Goal: Information Seeking & Learning: Learn about a topic

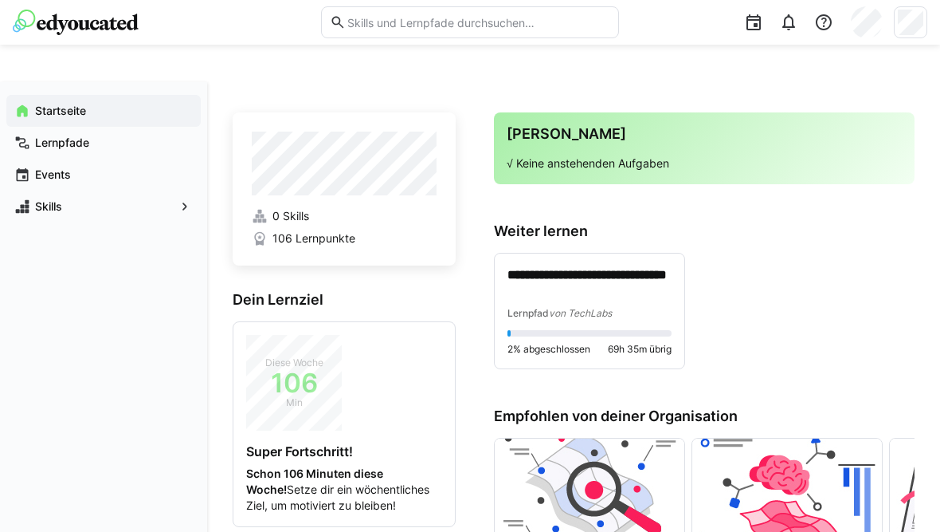
scroll to position [46, 0]
click at [627, 288] on p "**********" at bounding box center [590, 284] width 164 height 35
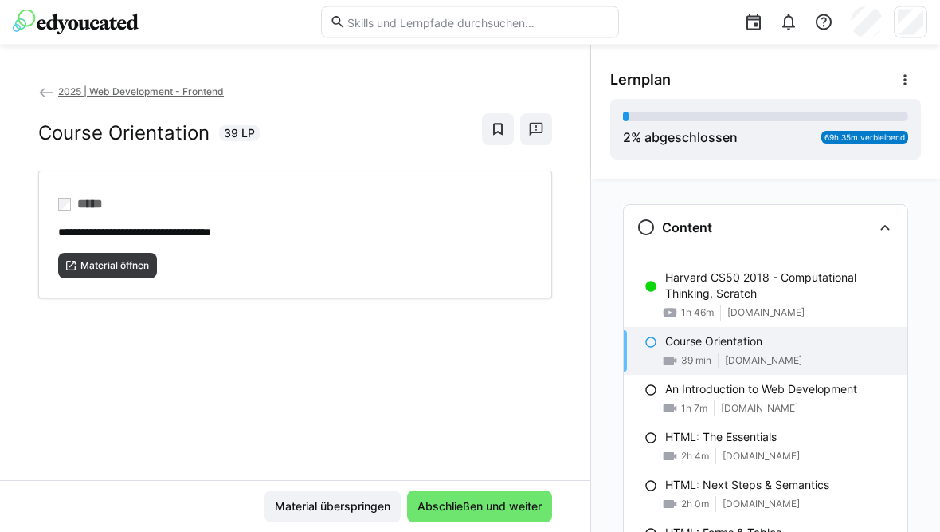
scroll to position [84, 0]
click at [138, 259] on span "Material öffnen" at bounding box center [115, 265] width 72 height 13
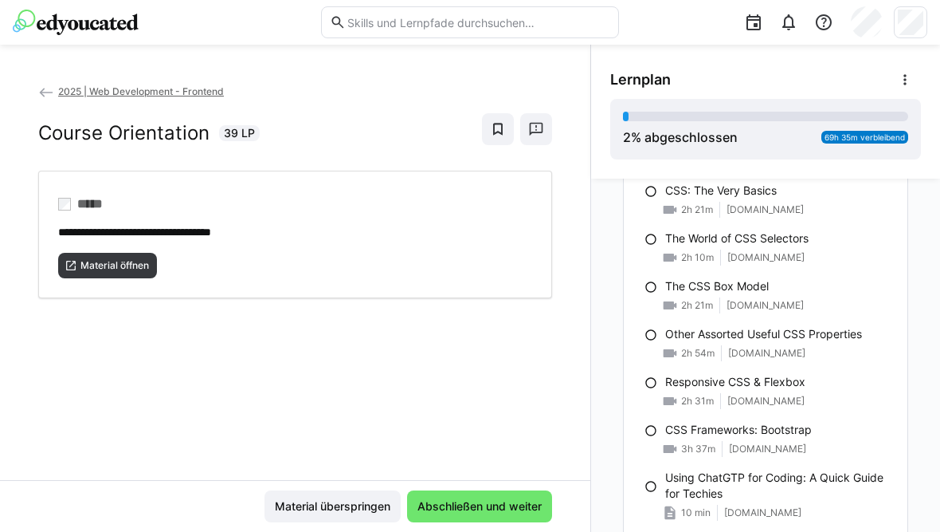
scroll to position [388, 0]
click at [45, 92] on eds-icon at bounding box center [46, 92] width 16 height 16
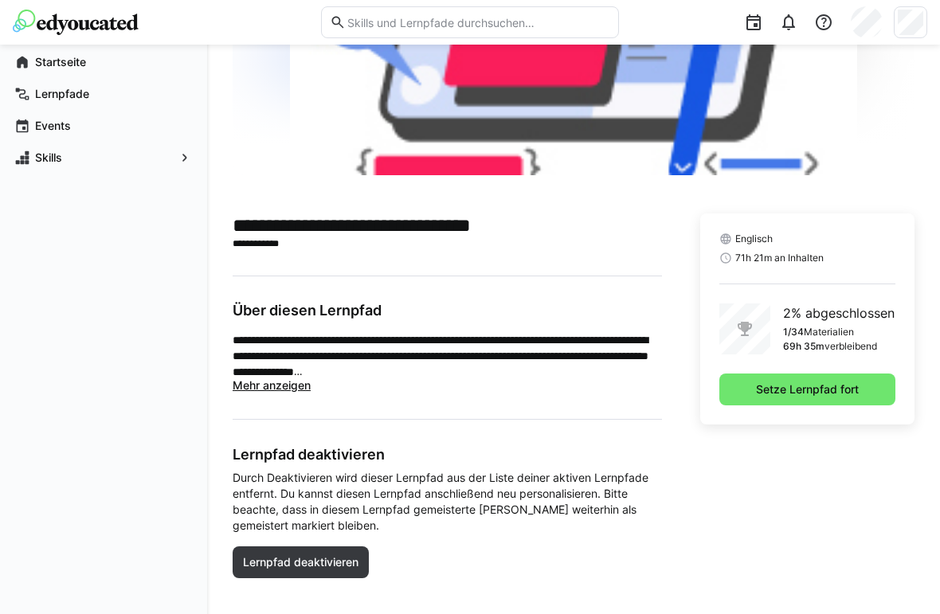
scroll to position [297, 0]
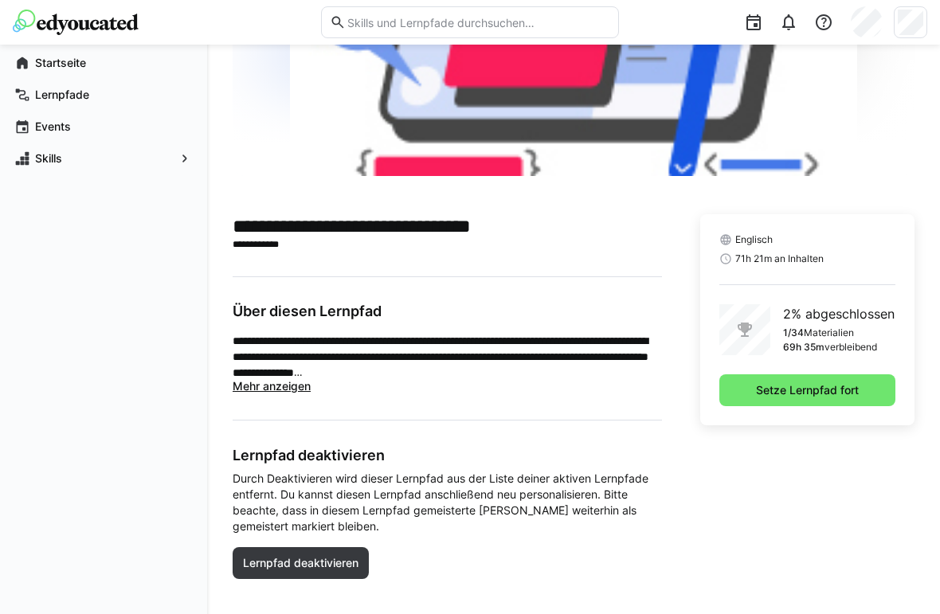
click at [810, 378] on span "Setze Lernpfad fort" at bounding box center [808, 391] width 176 height 32
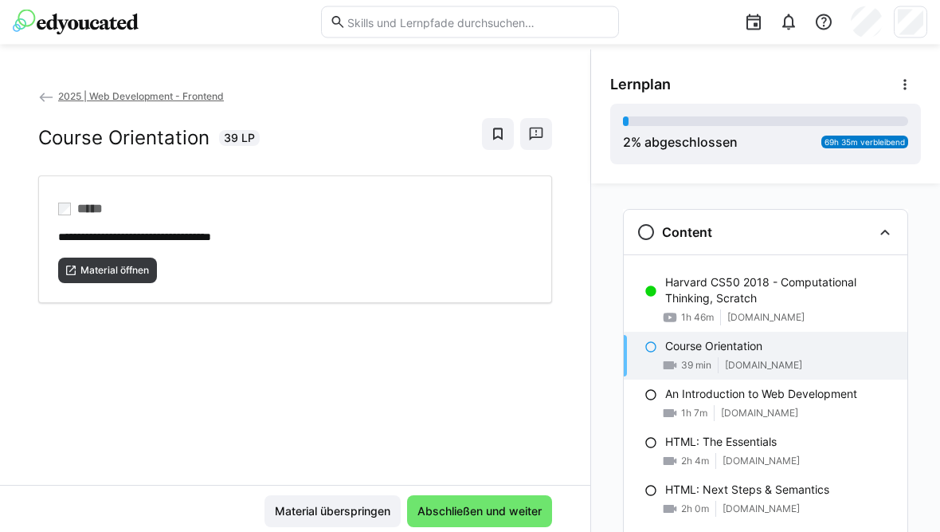
scroll to position [84, 0]
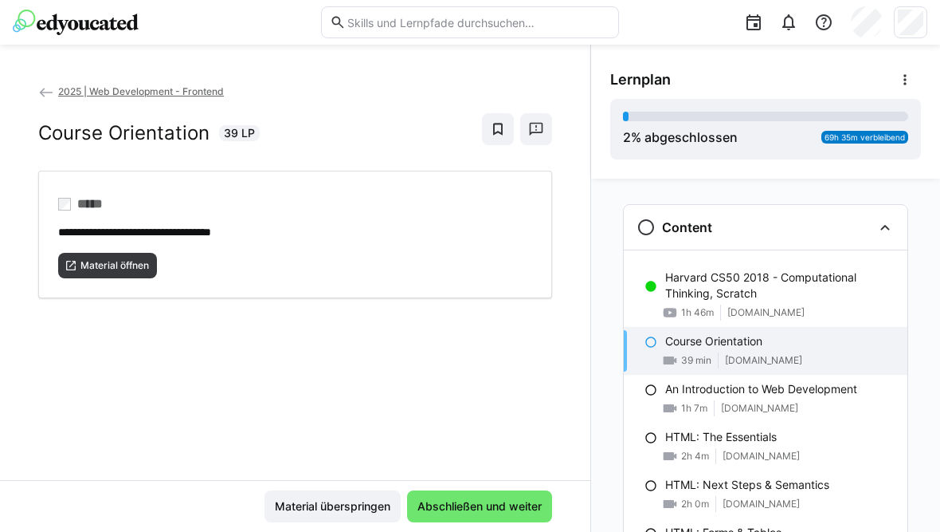
click at [831, 391] on p "An Introduction to Web Development" at bounding box center [761, 389] width 192 height 16
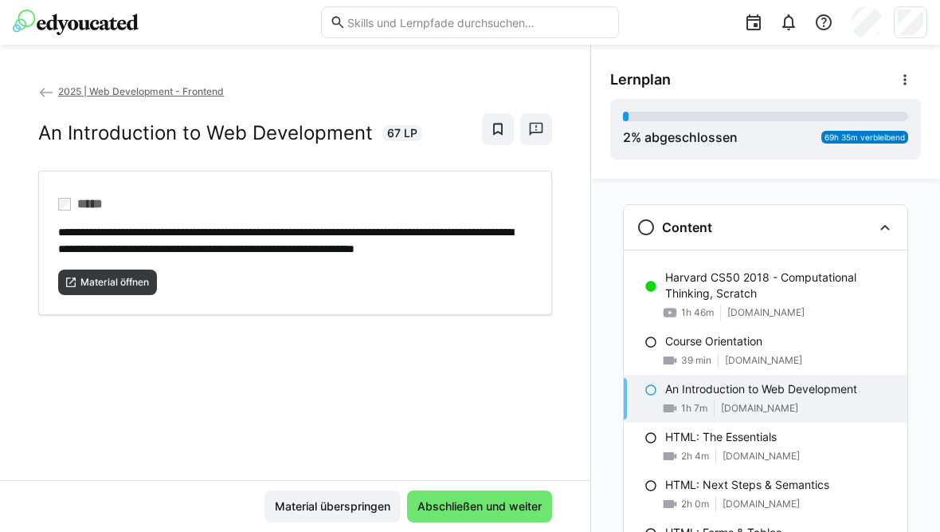
click at [120, 288] on span "Material öffnen" at bounding box center [115, 282] width 72 height 13
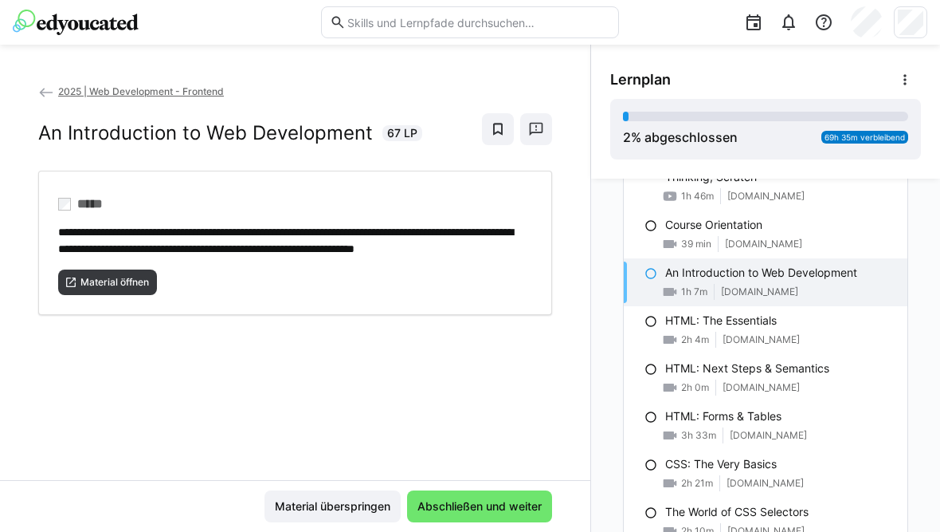
click at [747, 328] on div "HTML: The Essentials 2h 4m www.udemy.com" at bounding box center [766, 330] width 284 height 48
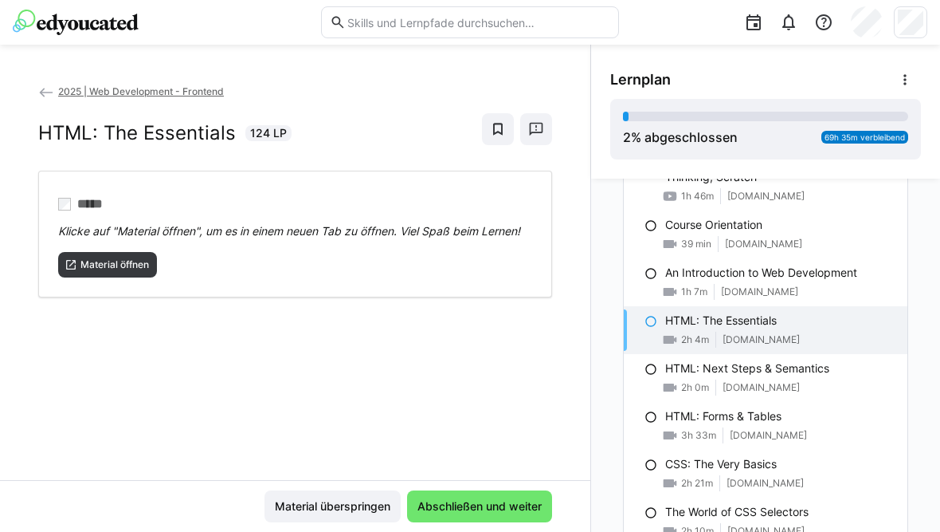
click at [126, 258] on span "Material öffnen" at bounding box center [115, 264] width 72 height 13
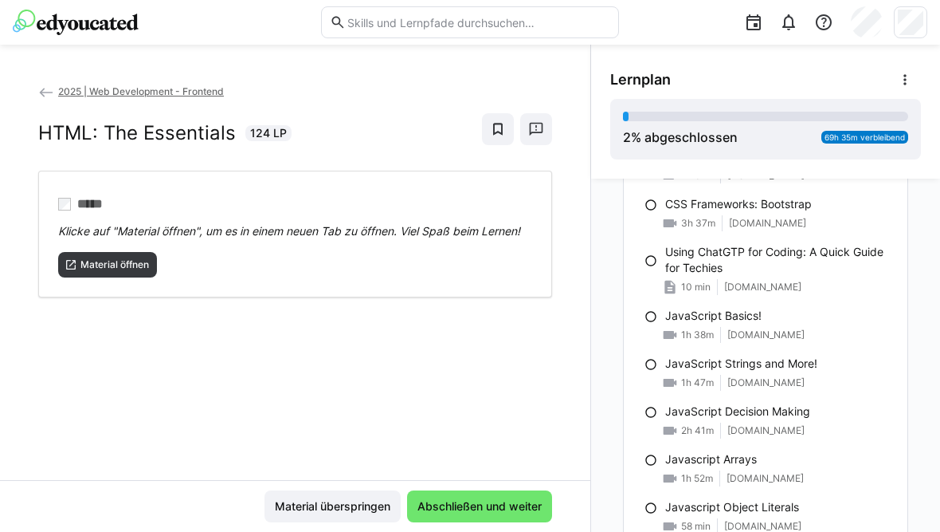
scroll to position [591, 0]
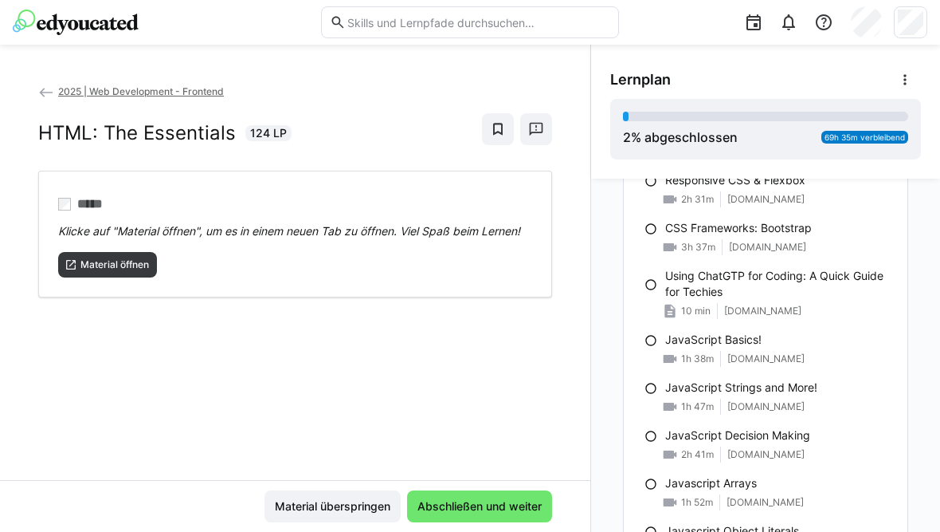
click at [790, 237] on div "CSS Frameworks: Bootstrap 3h 37m www.udemy.com" at bounding box center [766, 238] width 284 height 48
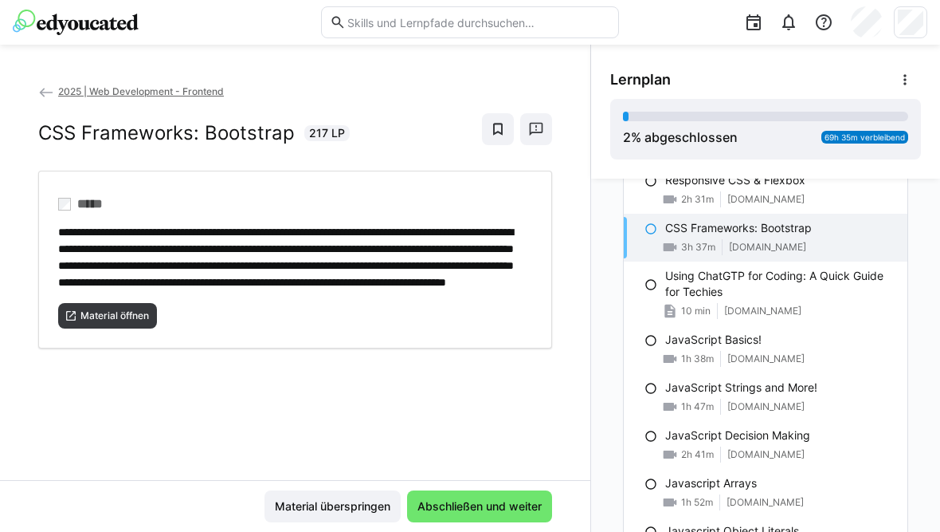
click at [142, 322] on span "Material öffnen" at bounding box center [115, 315] width 72 height 13
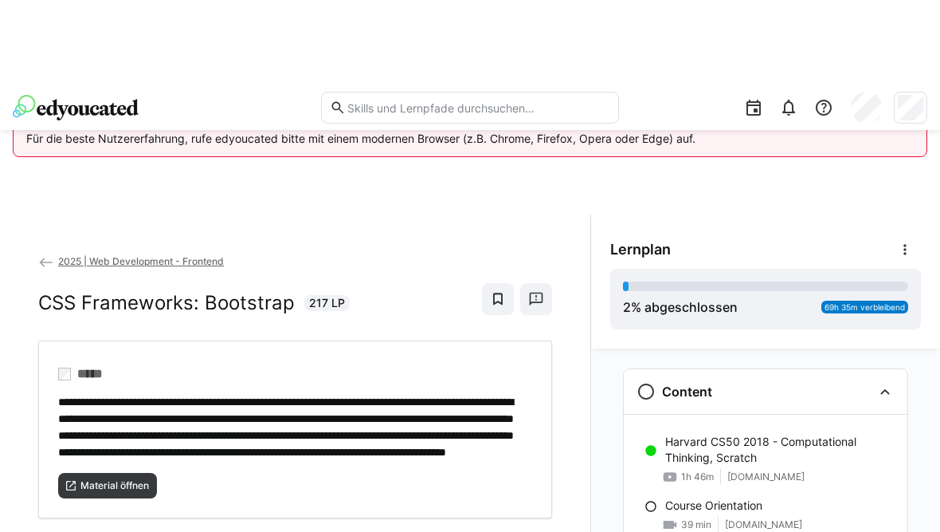
scroll to position [1, 0]
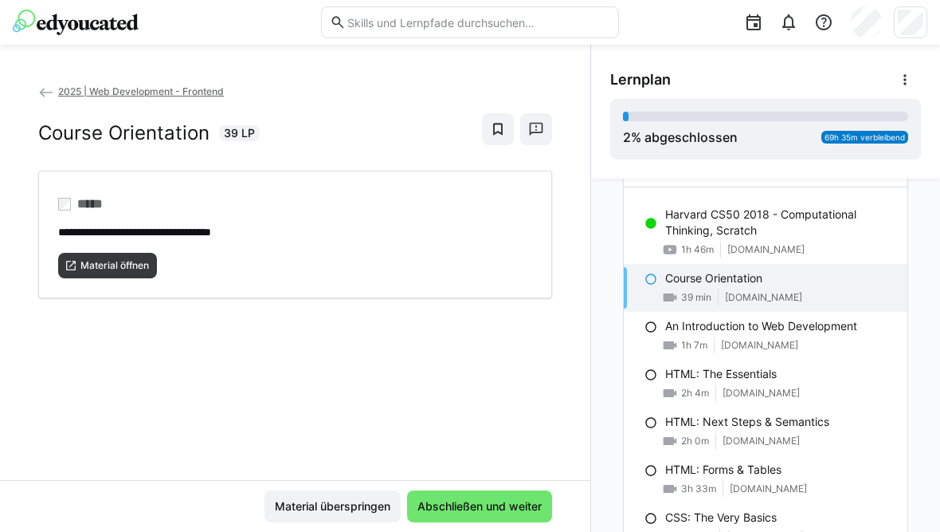
scroll to position [61, 0]
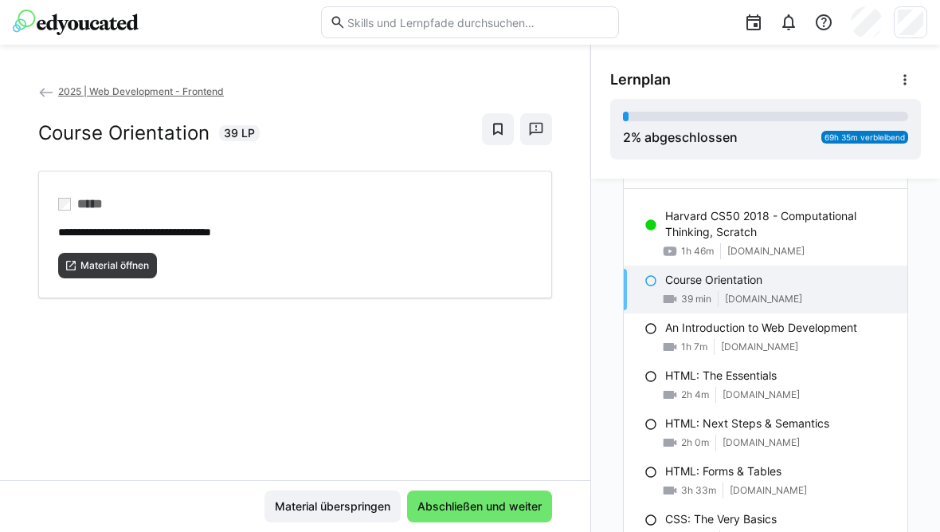
click at [844, 291] on div "39 min [DOMAIN_NAME]" at bounding box center [780, 299] width 230 height 16
click at [138, 18] on img at bounding box center [76, 23] width 126 height 26
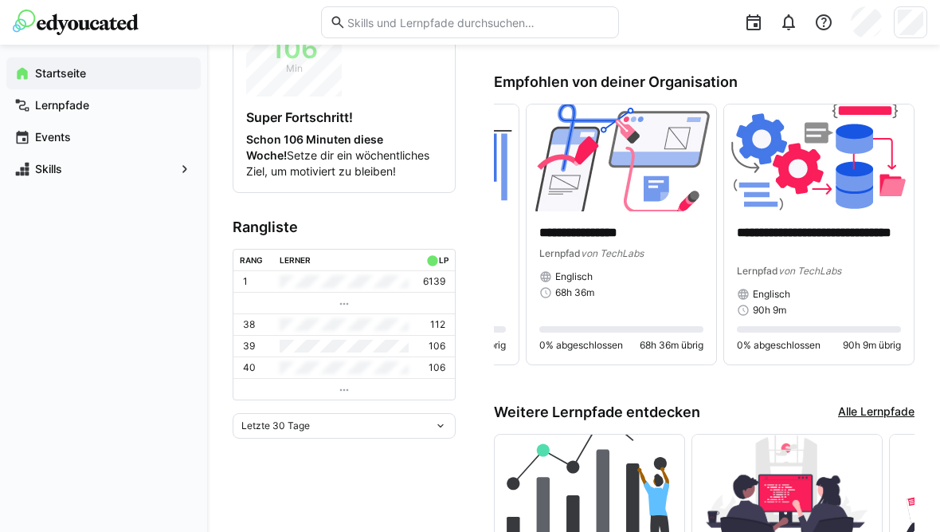
scroll to position [0, 363]
click at [802, 288] on div "Englisch" at bounding box center [819, 294] width 164 height 13
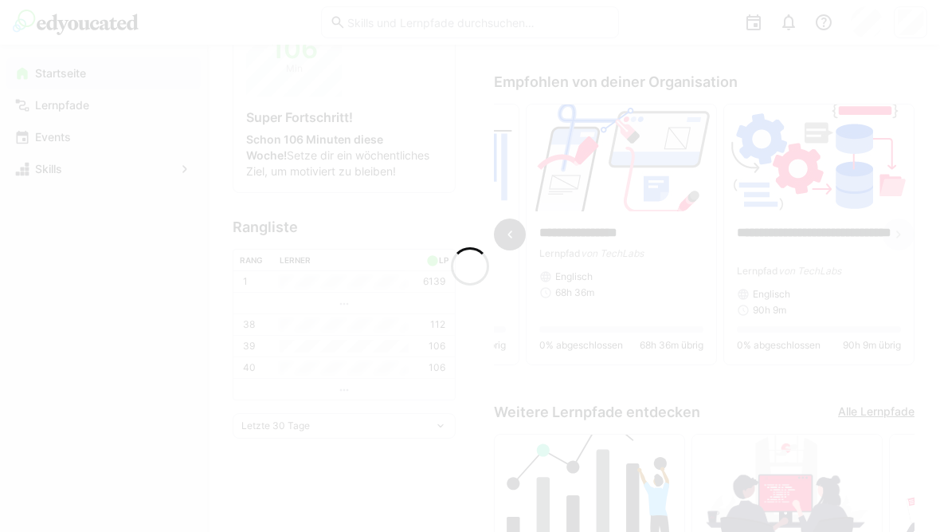
click at [792, 184] on div at bounding box center [470, 266] width 940 height 532
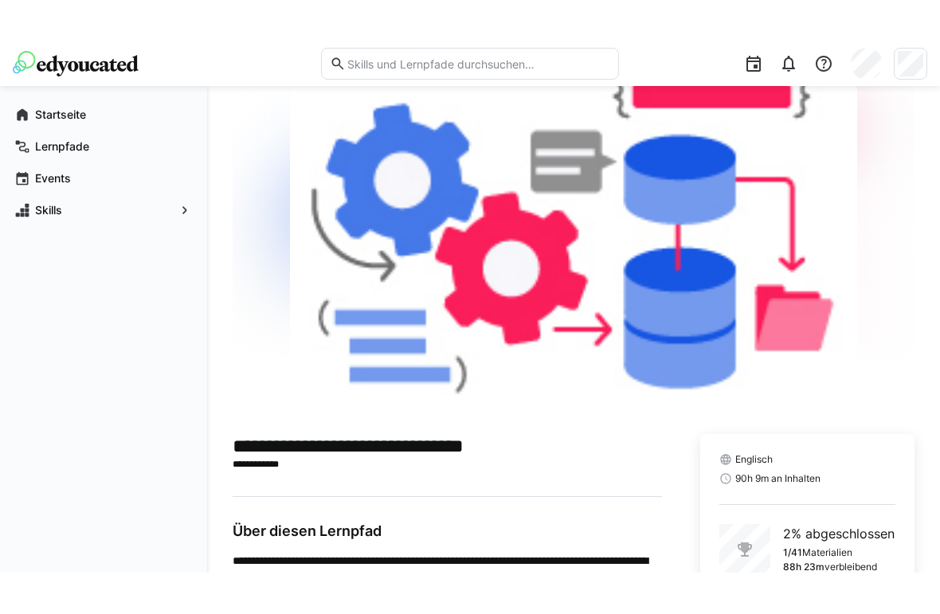
scroll to position [134, 0]
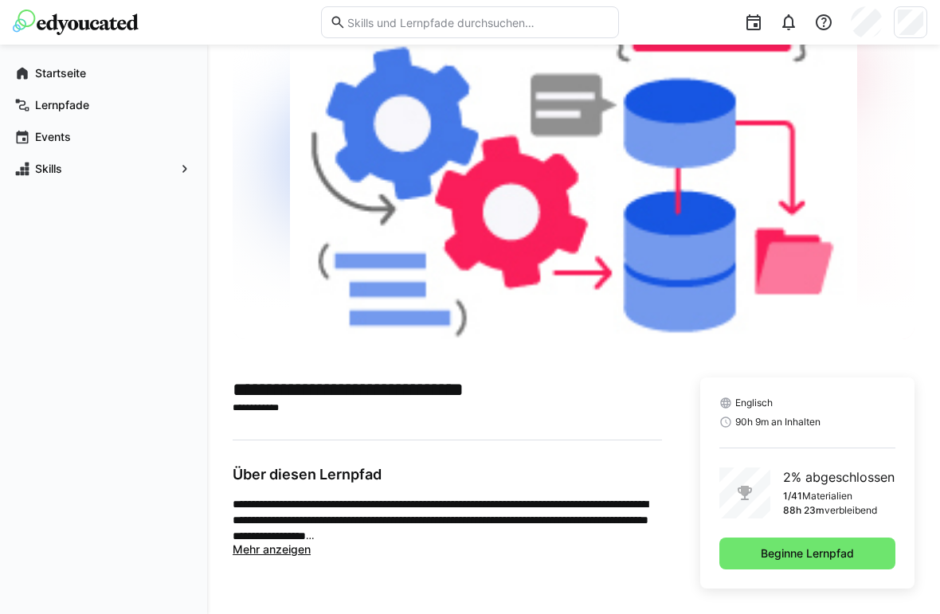
click at [813, 531] on span "Beginne Lernpfad" at bounding box center [808, 554] width 176 height 32
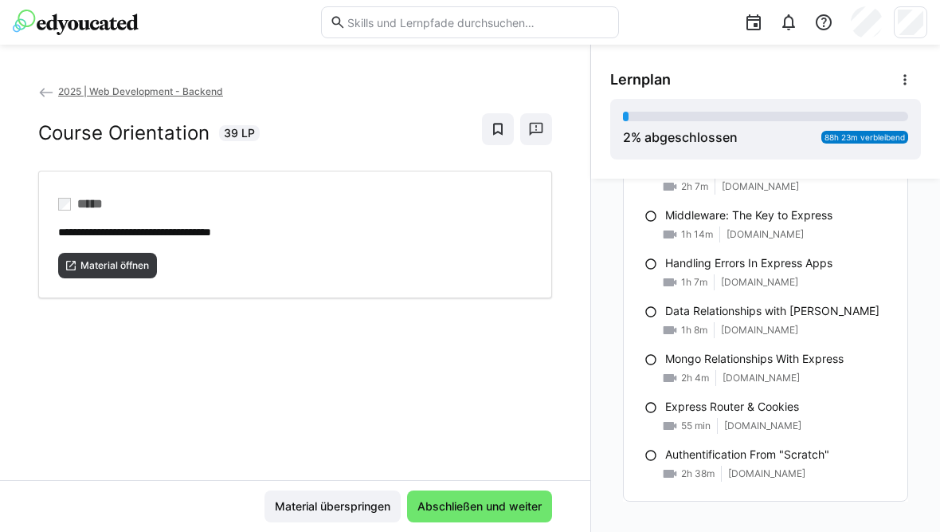
scroll to position [1799, 0]
click at [755, 448] on p "Authentification From "Scratch"" at bounding box center [747, 455] width 164 height 16
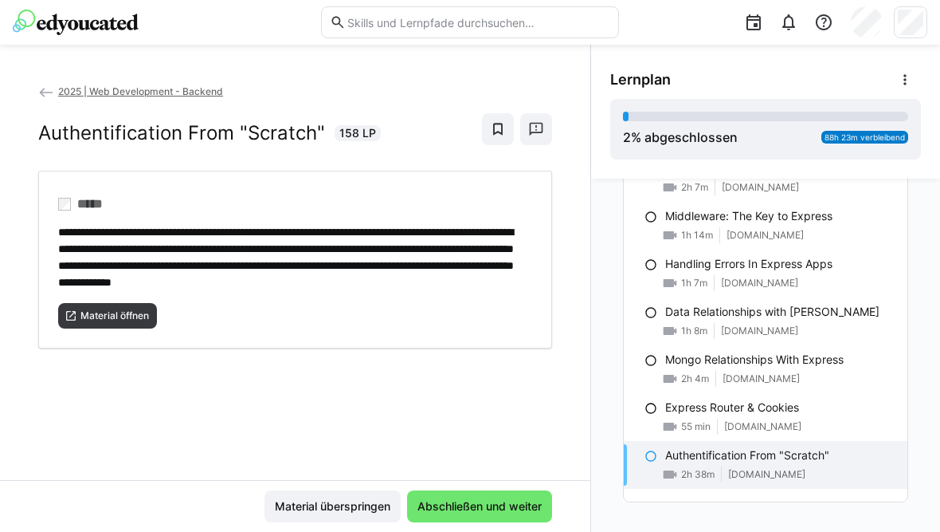
click at [124, 321] on span "Material öffnen" at bounding box center [115, 315] width 72 height 13
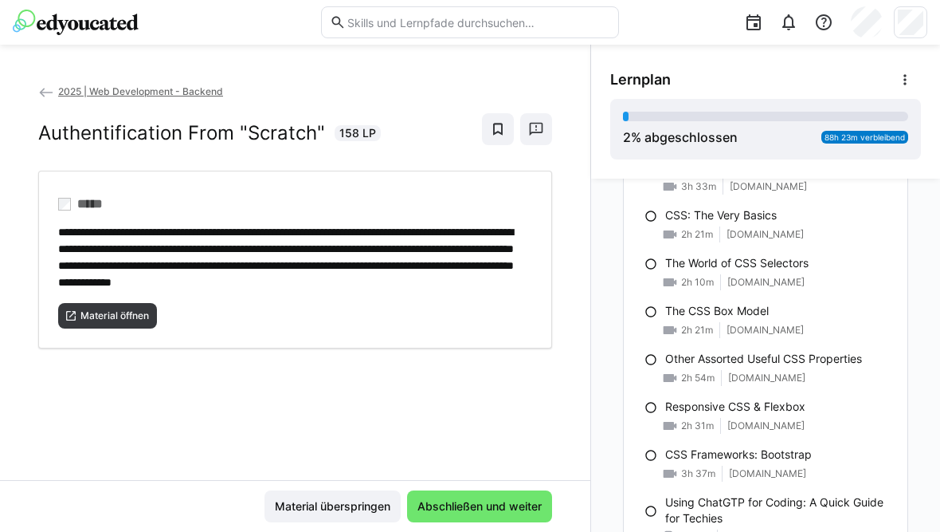
scroll to position [366, 0]
click at [766, 302] on p "The CSS Box Model" at bounding box center [717, 310] width 104 height 16
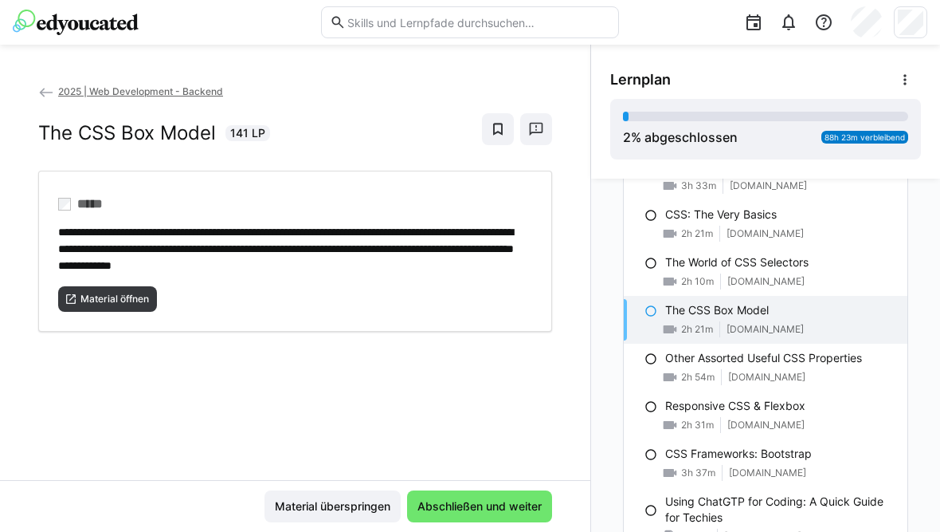
click at [121, 292] on span "Material öffnen" at bounding box center [115, 298] width 72 height 13
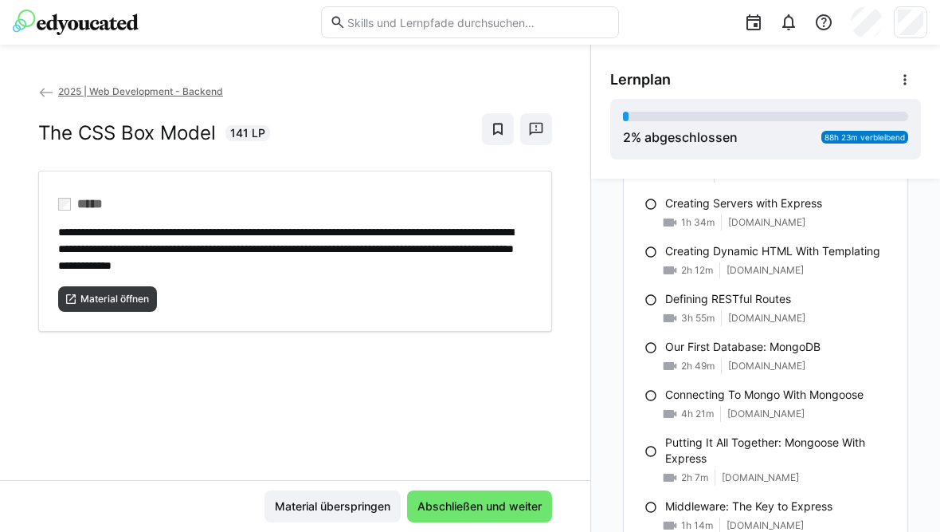
scroll to position [1546, 0]
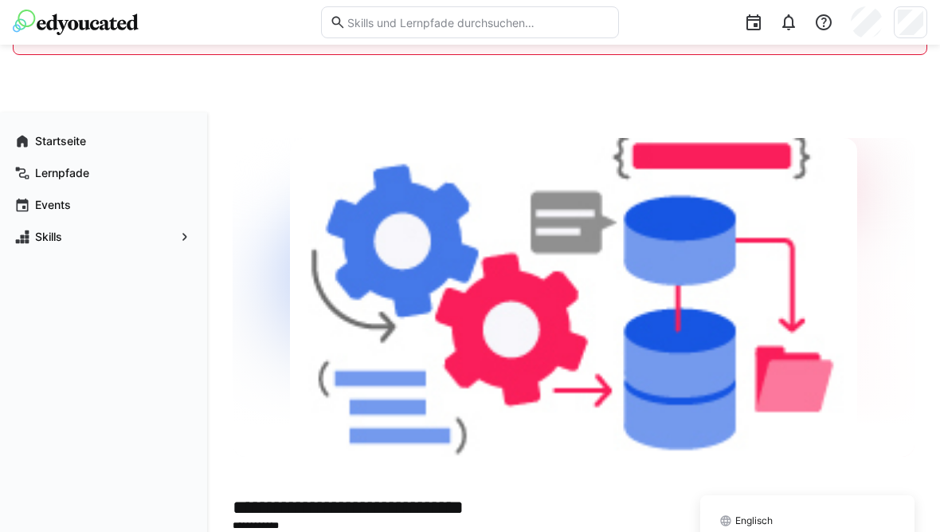
scroll to position [13, 0]
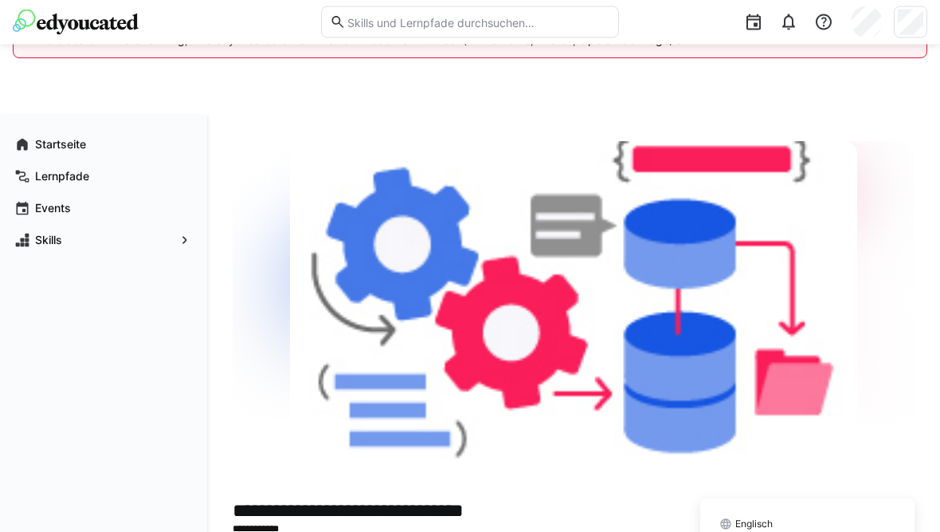
click at [125, 26] on img at bounding box center [76, 23] width 126 height 26
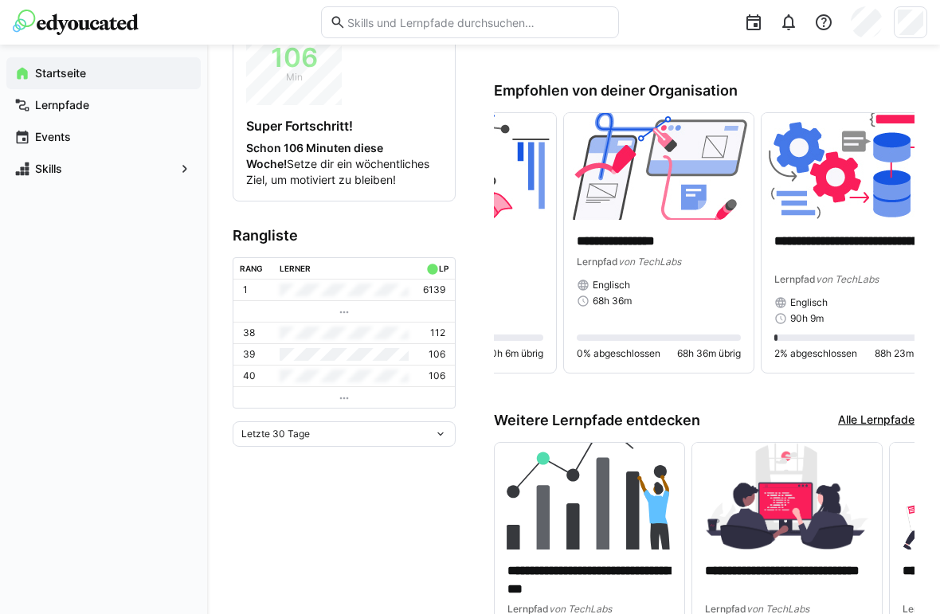
scroll to position [0, 325]
click at [658, 233] on p "**********" at bounding box center [660, 242] width 164 height 18
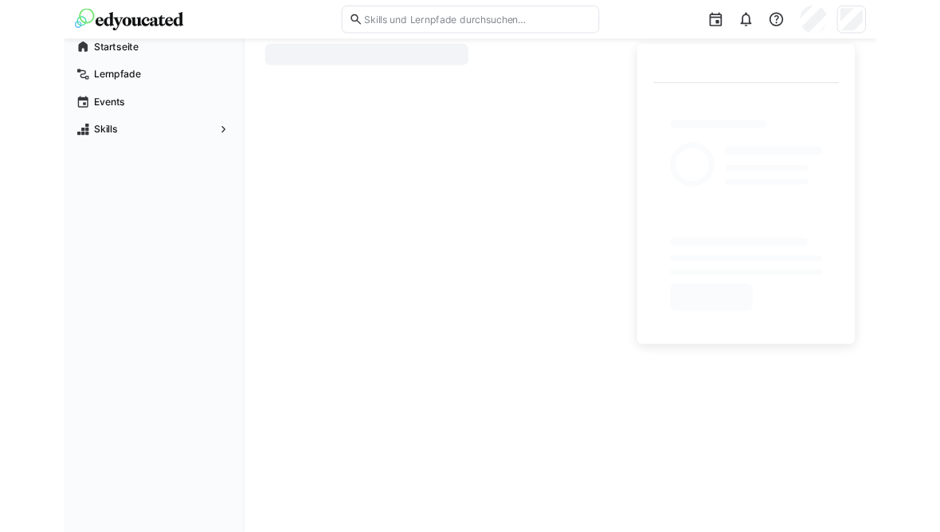
scroll to position [84, 0]
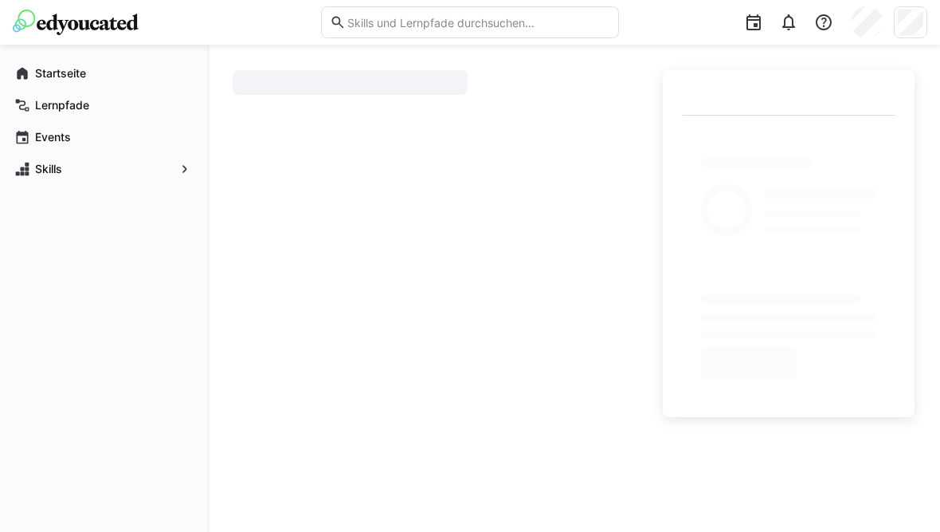
click at [654, 503] on app-learning-path-details-component "​" at bounding box center [574, 339] width 682 height 539
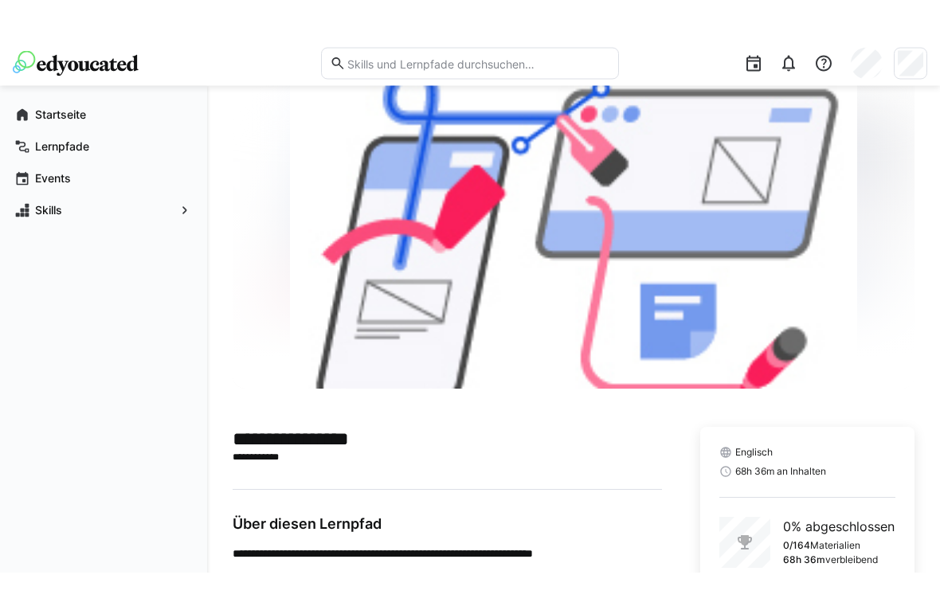
scroll to position [134, 0]
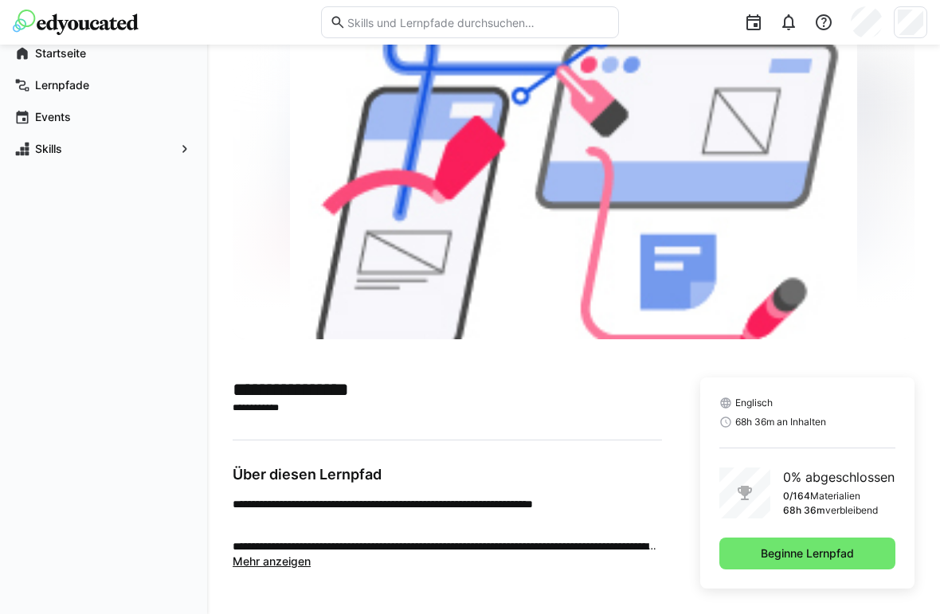
click at [823, 531] on span "Beginne Lernpfad" at bounding box center [808, 554] width 98 height 16
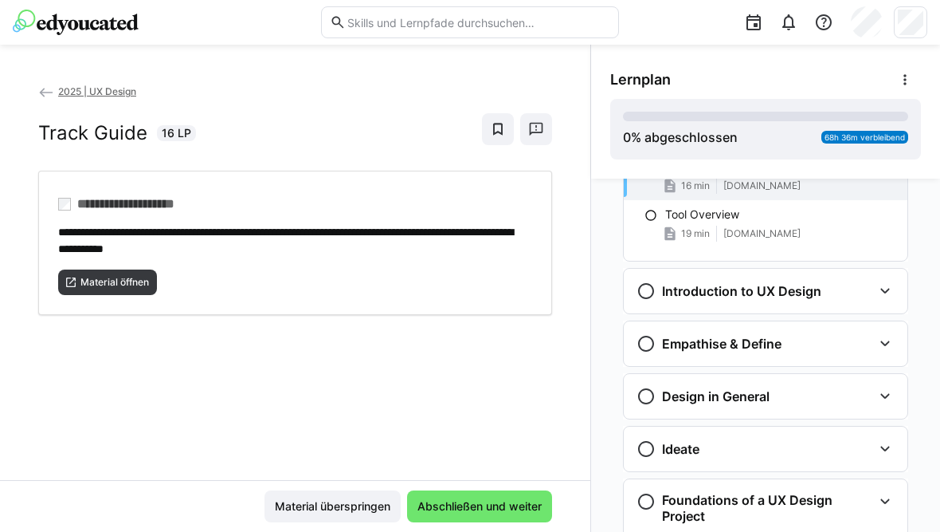
scroll to position [112, 0]
click at [883, 295] on eds-icon at bounding box center [885, 289] width 19 height 19
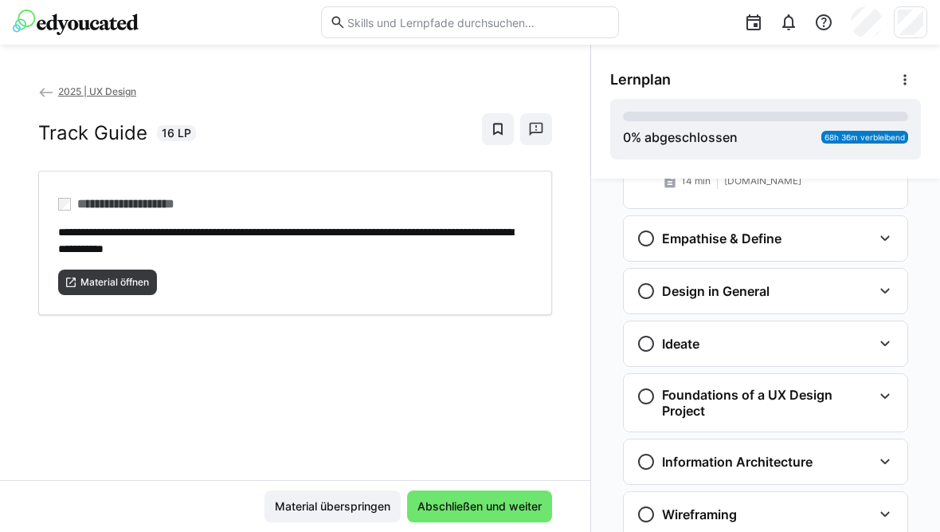
scroll to position [561, 0]
click at [894, 233] on eds-icon at bounding box center [885, 238] width 19 height 19
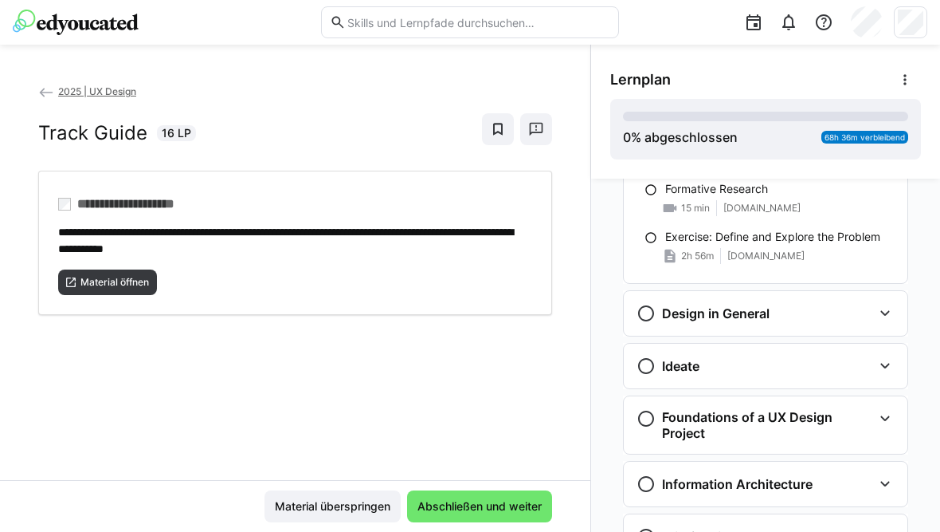
scroll to position [868, 0]
click at [882, 314] on eds-icon at bounding box center [885, 313] width 19 height 19
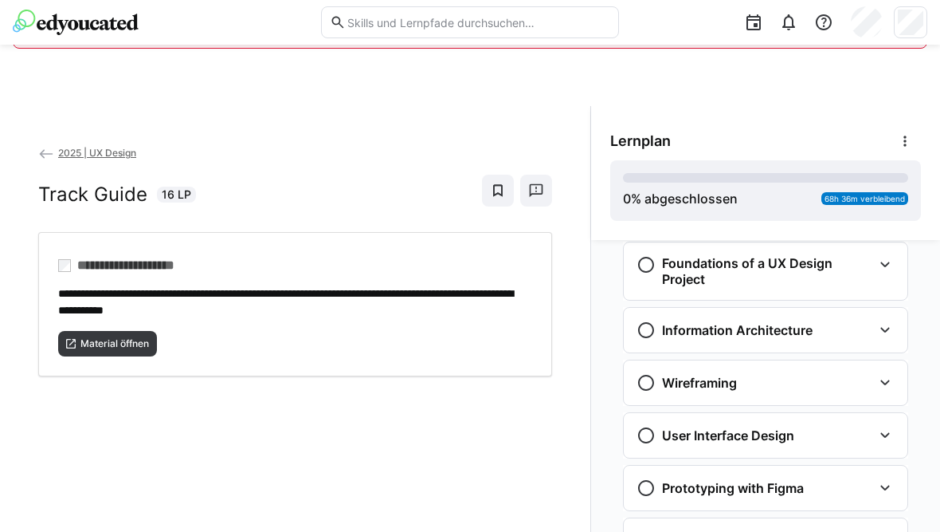
scroll to position [0, 0]
